Goal: Information Seeking & Learning: Compare options

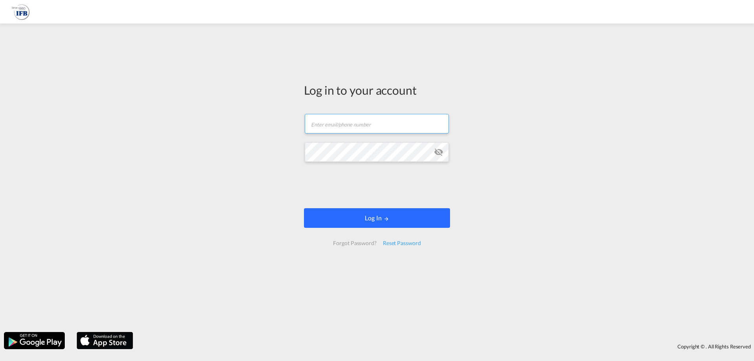
type input "l.micoulaz@france-ifbgroup.net"
click at [327, 220] on button "Log In" at bounding box center [377, 218] width 146 height 20
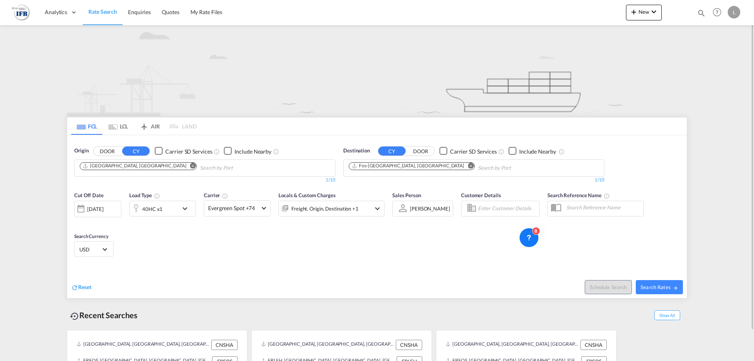
click at [227, 169] on md-chips "[GEOGRAPHIC_DATA], [GEOGRAPHIC_DATA]" at bounding box center [205, 168] width 260 height 16
click at [190, 165] on md-icon "Remove" at bounding box center [193, 166] width 6 height 6
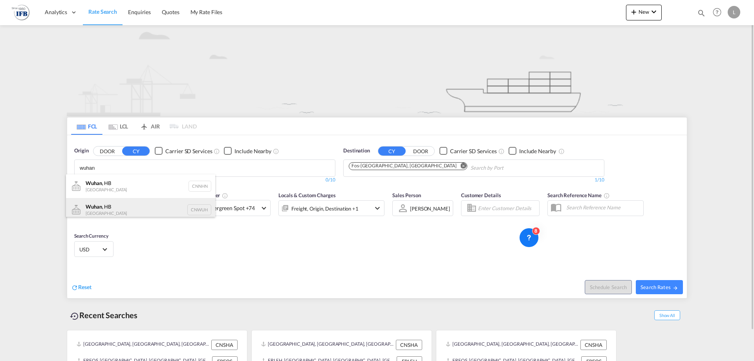
type input "wuhan"
click at [134, 210] on div "Wuhan , HB China CNWUH" at bounding box center [140, 210] width 149 height 24
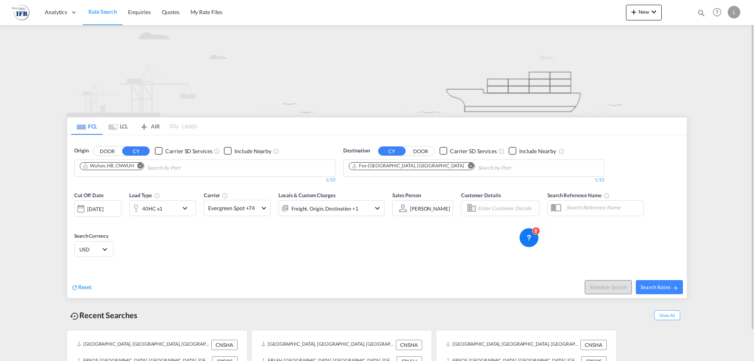
click at [103, 212] on div "[DATE]" at bounding box center [95, 208] width 16 height 7
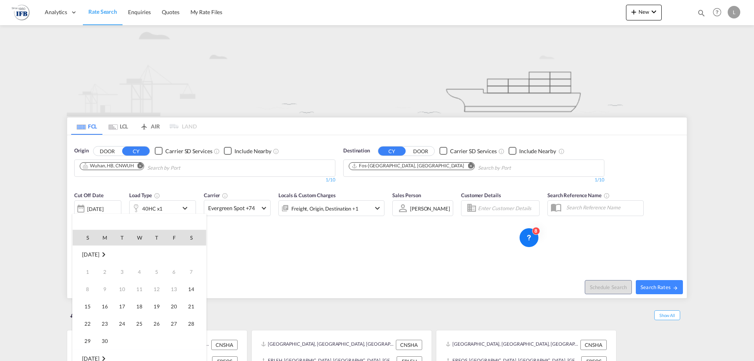
scroll to position [312, 0]
click at [115, 305] on span "16" at bounding box center [122, 306] width 16 height 16
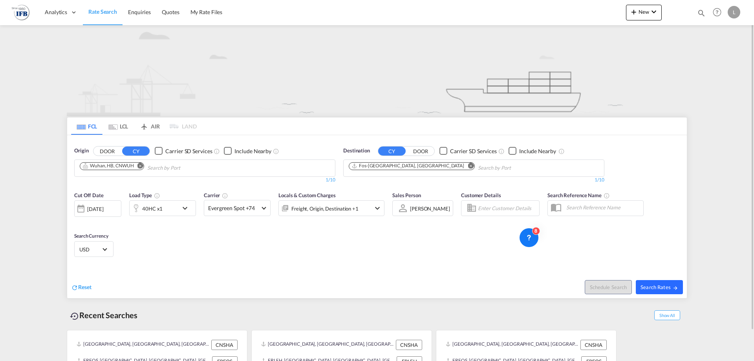
click at [672, 288] on span "Search Rates" at bounding box center [659, 287] width 38 height 6
type input "CNWUH to FRFOS / 16 Sep 2025"
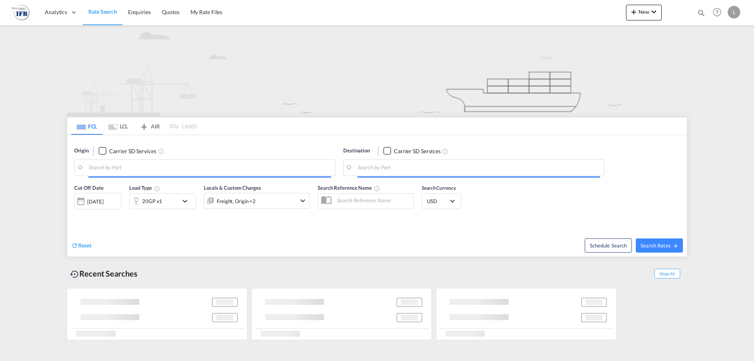
type input "[GEOGRAPHIC_DATA], [GEOGRAPHIC_DATA]"
type input "Fos-[GEOGRAPHIC_DATA], [GEOGRAPHIC_DATA]"
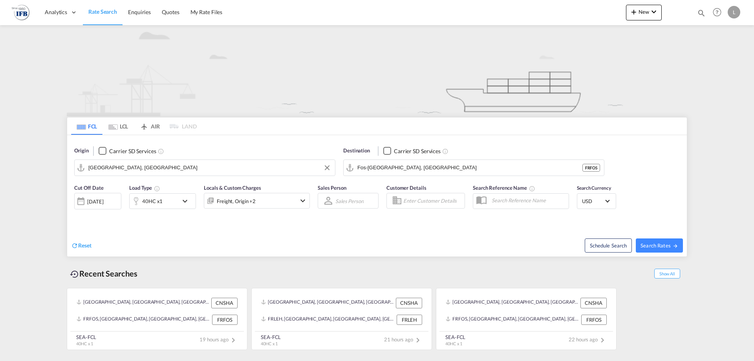
click at [205, 168] on input "[GEOGRAPHIC_DATA], [GEOGRAPHIC_DATA]" at bounding box center [209, 168] width 243 height 12
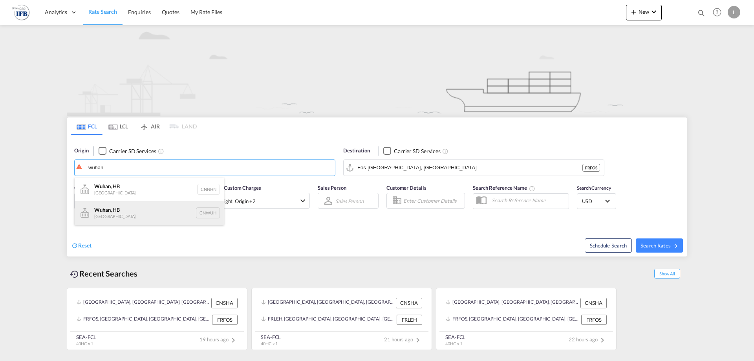
click at [151, 216] on div "Wuhan , HB China CNWUH" at bounding box center [149, 213] width 149 height 24
type input "Wuhan, HB, CNWUH"
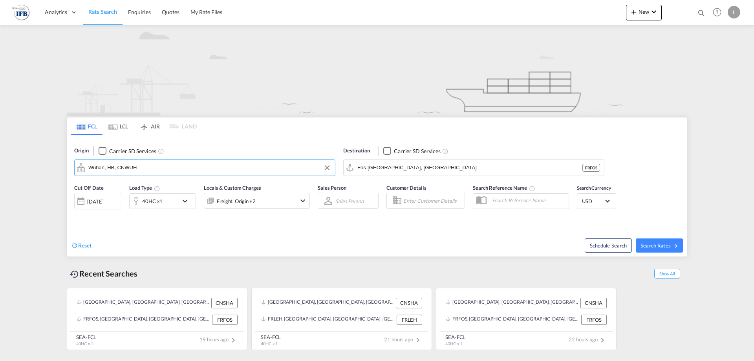
click at [103, 199] on div "[DATE]" at bounding box center [95, 201] width 16 height 7
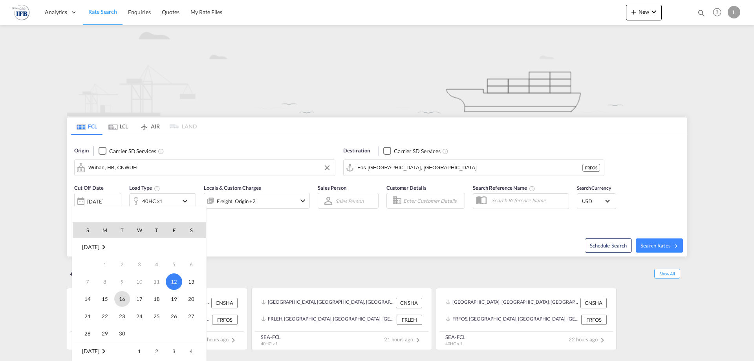
click at [120, 296] on span "16" at bounding box center [122, 299] width 16 height 16
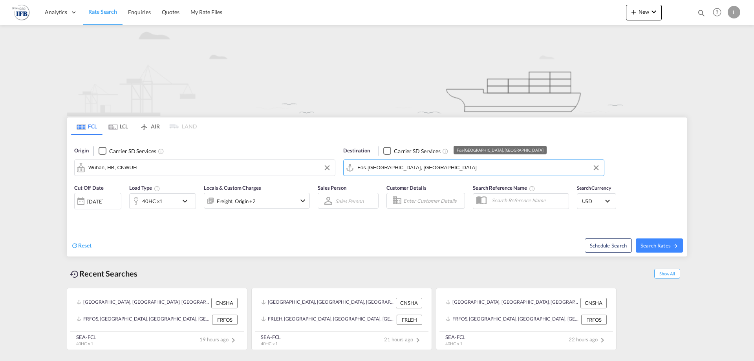
click at [424, 168] on input "Fos-[GEOGRAPHIC_DATA], [GEOGRAPHIC_DATA]" at bounding box center [478, 168] width 243 height 12
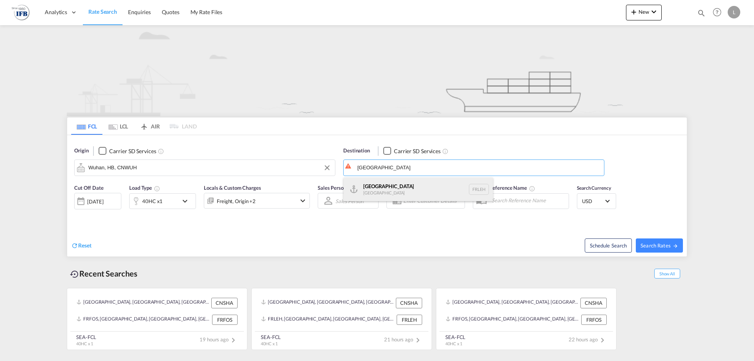
click at [358, 186] on div "Le Havre France FRLEH" at bounding box center [418, 189] width 149 height 24
type input "[GEOGRAPHIC_DATA], [GEOGRAPHIC_DATA]"
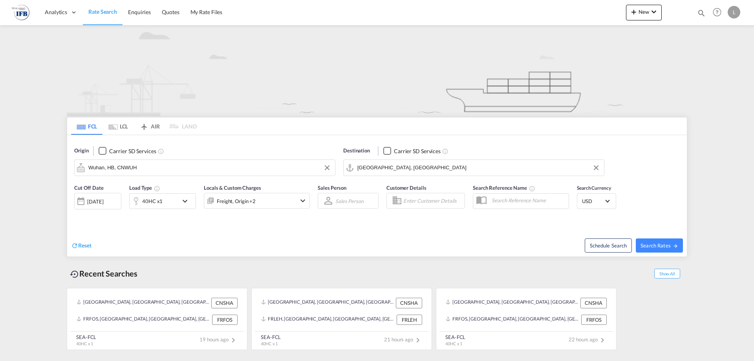
click at [289, 241] on div "Reset" at bounding box center [225, 239] width 308 height 22
click at [674, 247] on md-icon "icon-arrow-right" at bounding box center [675, 245] width 5 height 5
type input "CNWUH to FRLEH / 16 Sep 2025"
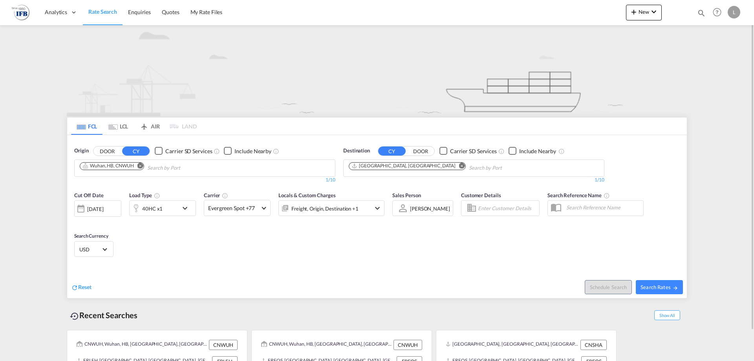
click at [143, 165] on md-icon "Remove" at bounding box center [140, 166] width 6 height 6
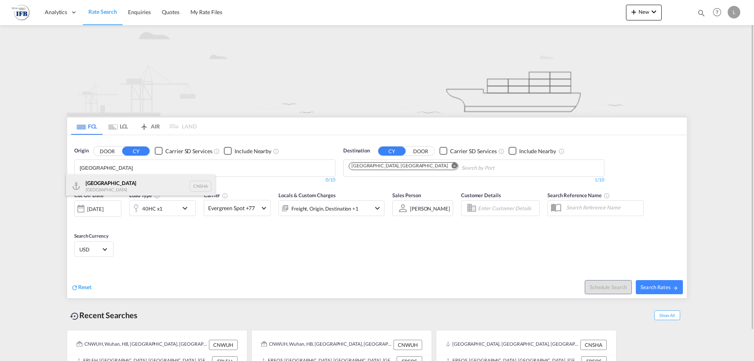
type input "shanghai"
click at [143, 184] on div "Shanghai China CNSHA" at bounding box center [140, 186] width 149 height 24
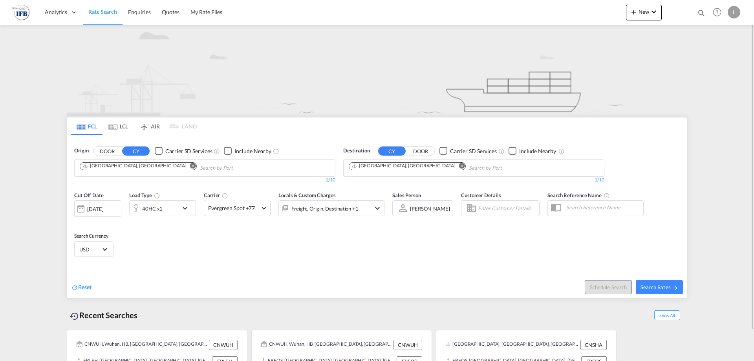
click at [103, 206] on div "[DATE]" at bounding box center [95, 208] width 16 height 7
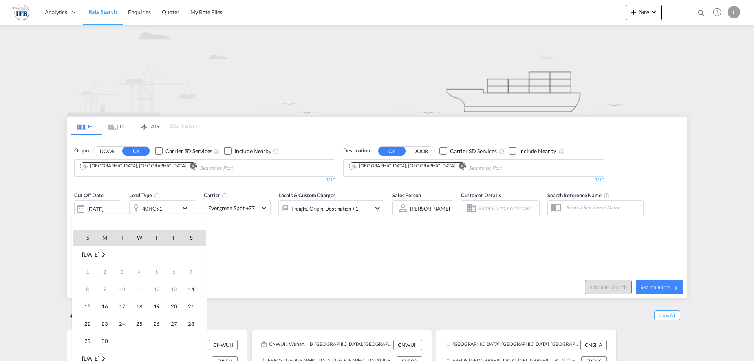
scroll to position [312, 0]
click at [123, 305] on span "16" at bounding box center [122, 306] width 16 height 16
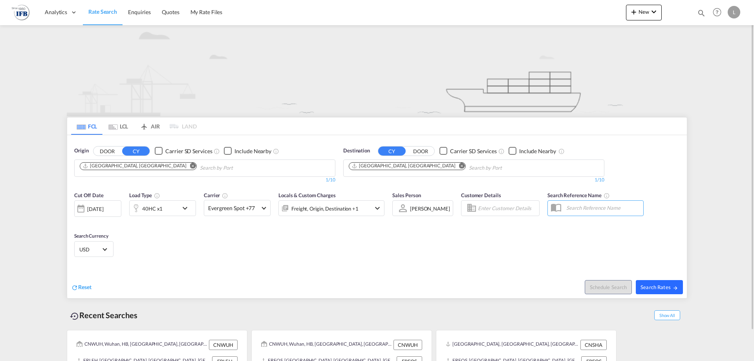
click at [663, 289] on span "Search Rates" at bounding box center [659, 287] width 38 height 6
type input "CNSHA to FRLEH / 16 Sep 2025"
click at [98, 202] on div "[DATE]" at bounding box center [97, 208] width 47 height 16
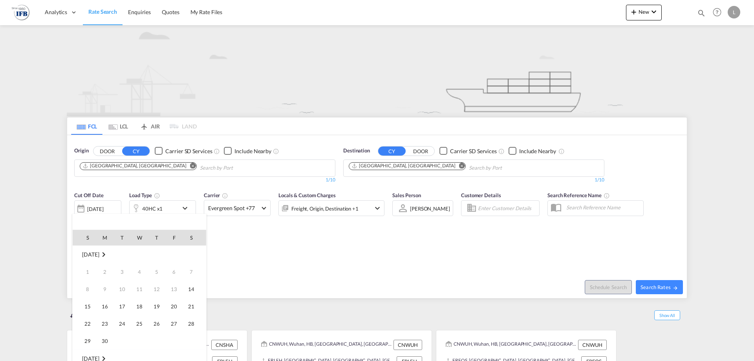
scroll to position [312, 0]
click at [118, 306] on span "16" at bounding box center [122, 306] width 16 height 16
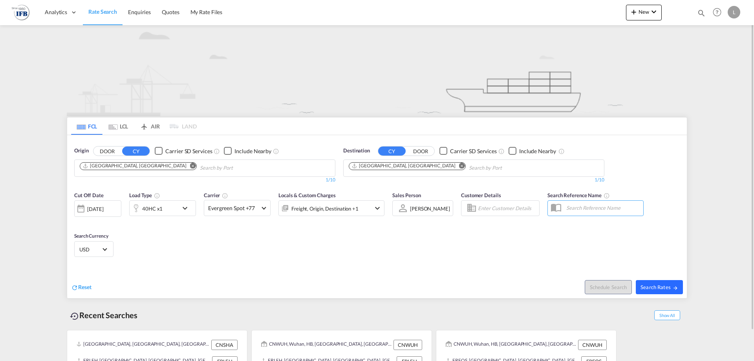
click at [672, 284] on span "Search Rates" at bounding box center [659, 287] width 38 height 6
type input "CNSHA to FRLEH / 16 Sep 2025"
click at [102, 214] on div "[DATE]" at bounding box center [97, 208] width 47 height 16
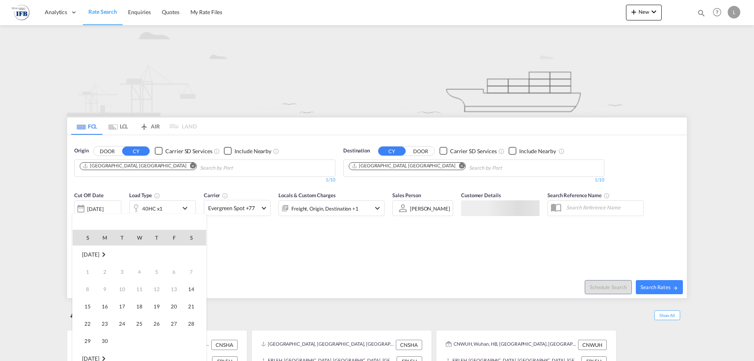
scroll to position [312, 0]
click at [108, 305] on span "15" at bounding box center [105, 306] width 16 height 16
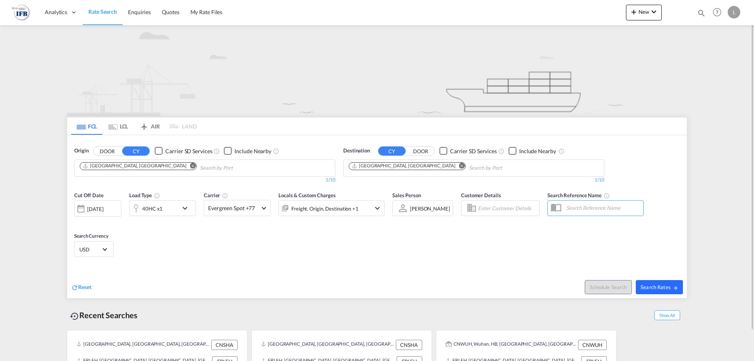
click at [648, 286] on span "Search Rates" at bounding box center [659, 287] width 38 height 6
type input "CNSHA to FRLEH / [DATE]"
click at [84, 204] on div at bounding box center [81, 209] width 13 height 16
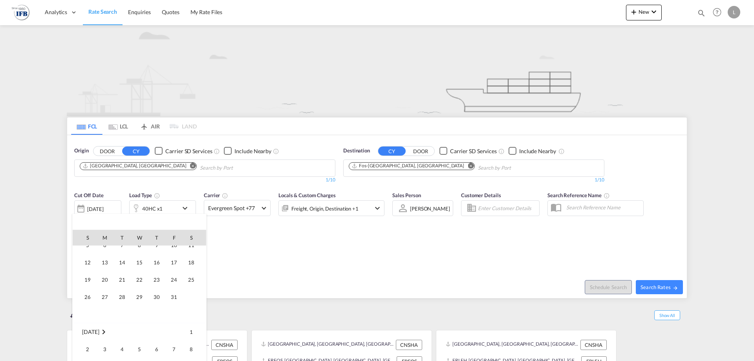
scroll to position [378, 0]
click at [135, 292] on span "1" at bounding box center [140, 293] width 16 height 16
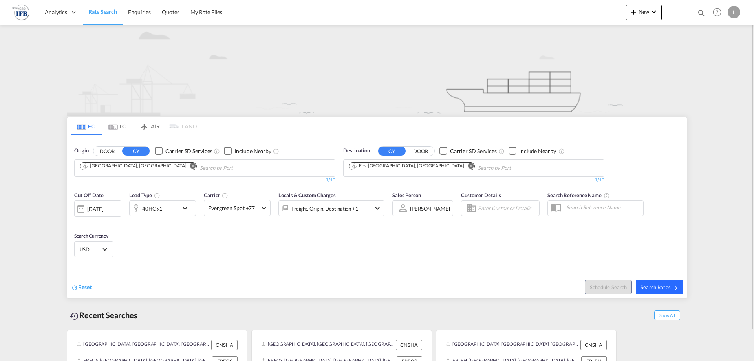
click at [656, 284] on span "Search Rates" at bounding box center [659, 287] width 38 height 6
type input "CNSHA to FRFOS / [DATE]"
